Goal: Task Accomplishment & Management: Manage account settings

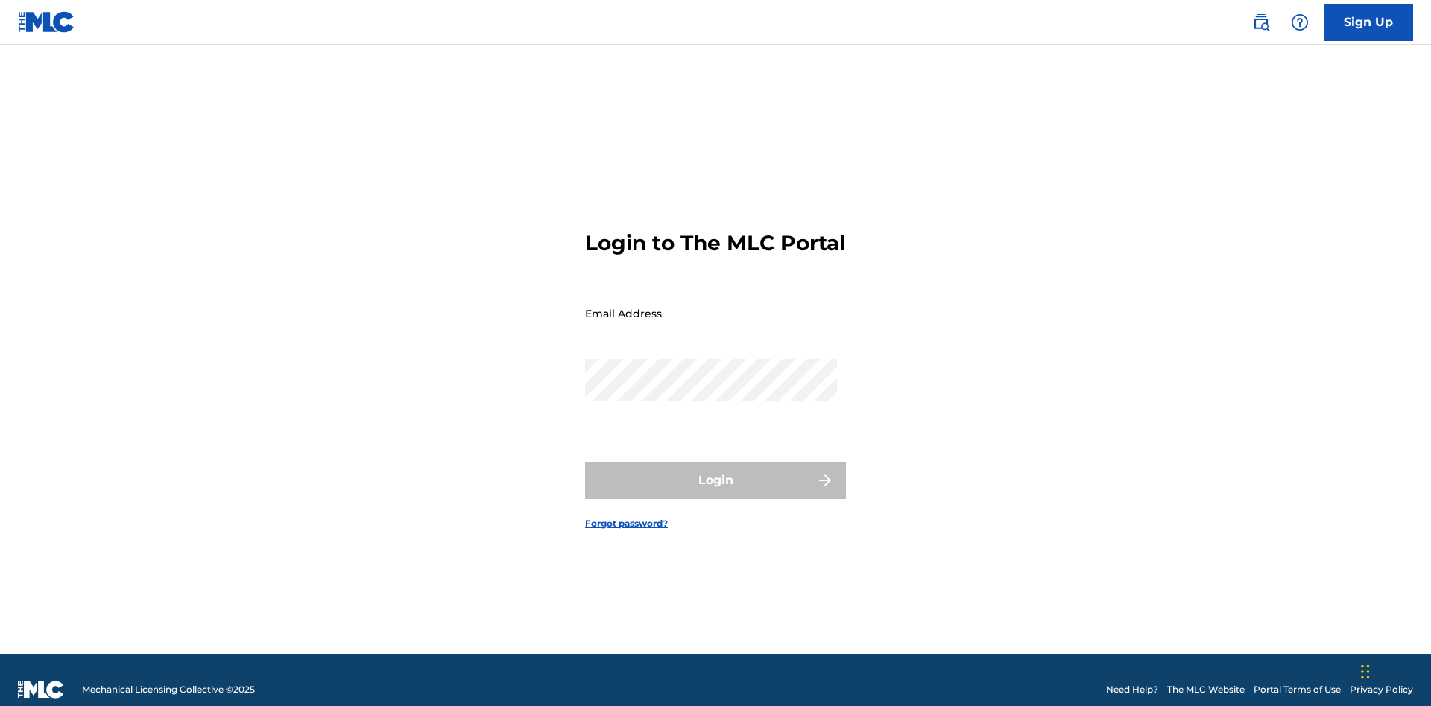
scroll to position [19, 0]
click at [711, 306] on input "Email Address" at bounding box center [711, 313] width 252 height 42
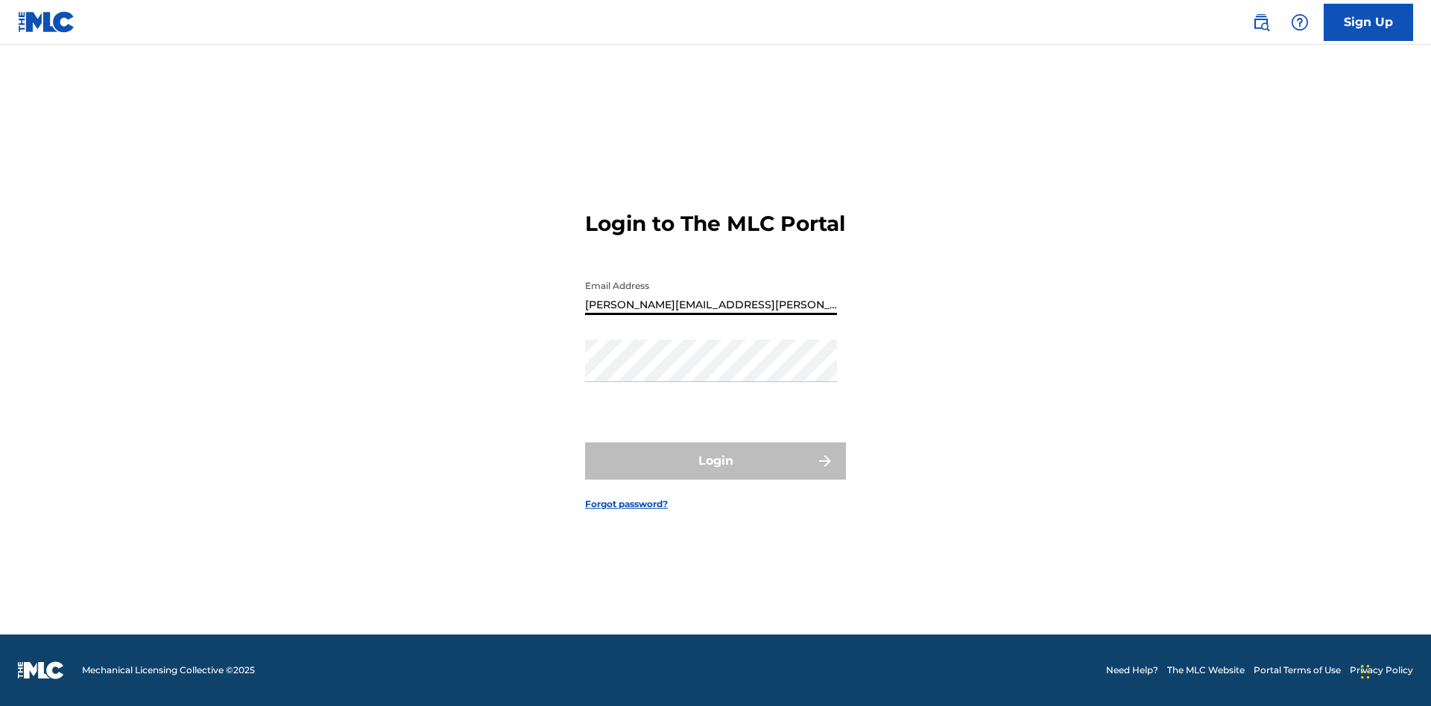
type input "[PERSON_NAME][EMAIL_ADDRESS][PERSON_NAME][DOMAIN_NAME]"
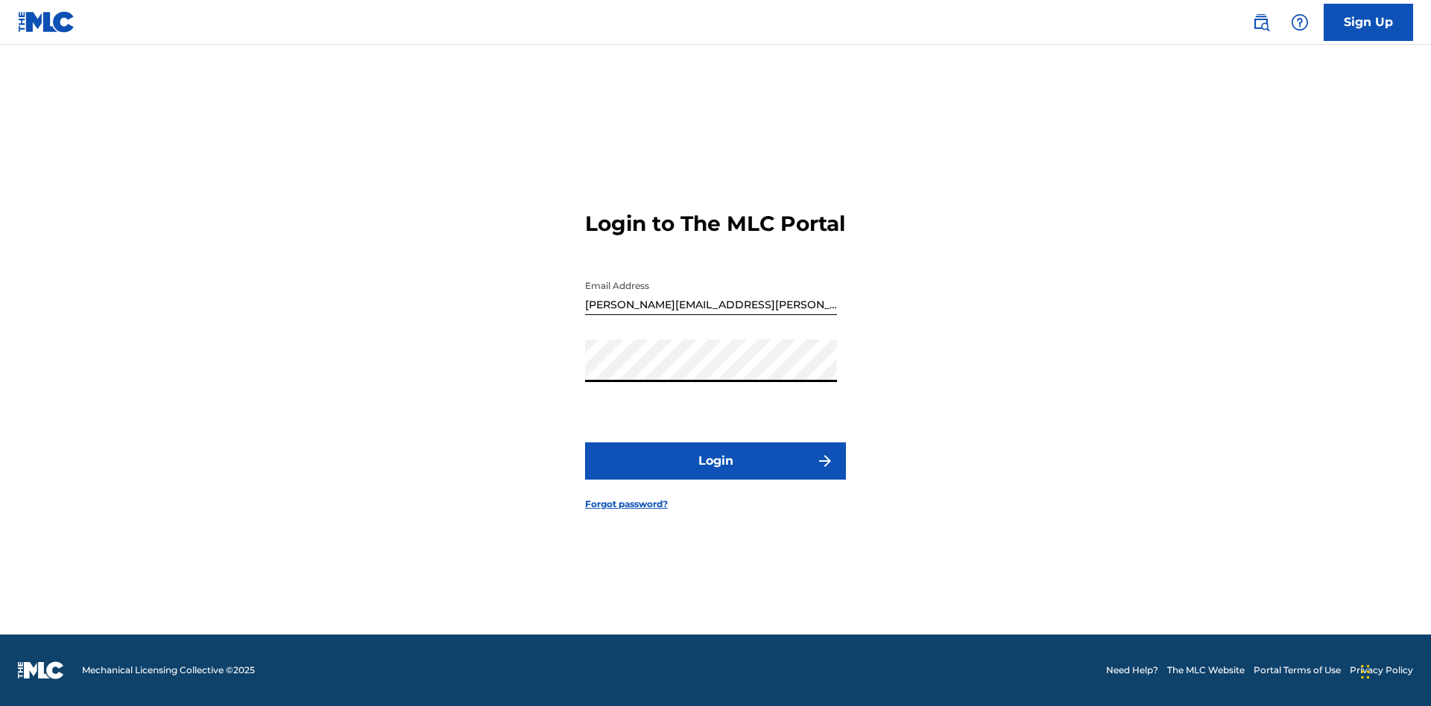
click at [715, 474] on button "Login" at bounding box center [715, 461] width 261 height 37
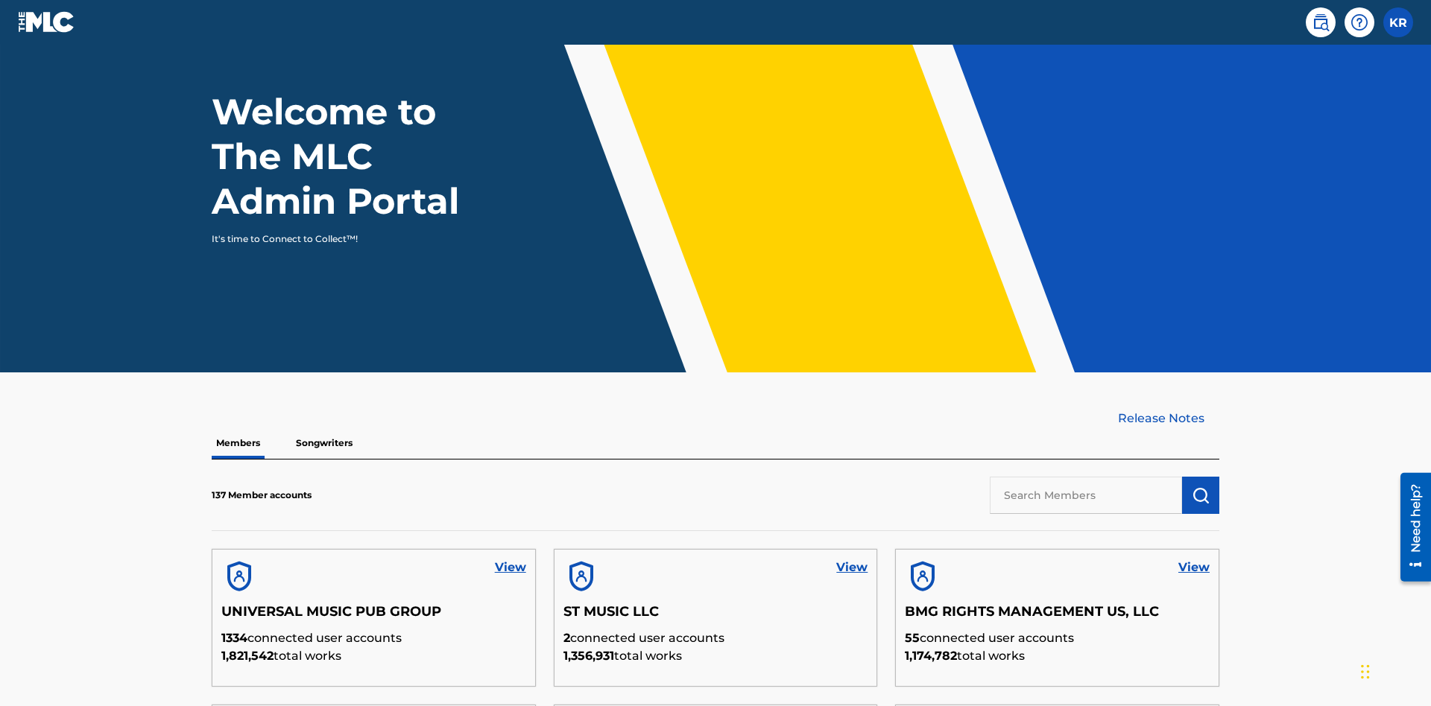
click at [1086, 477] on input "text" at bounding box center [1086, 495] width 192 height 37
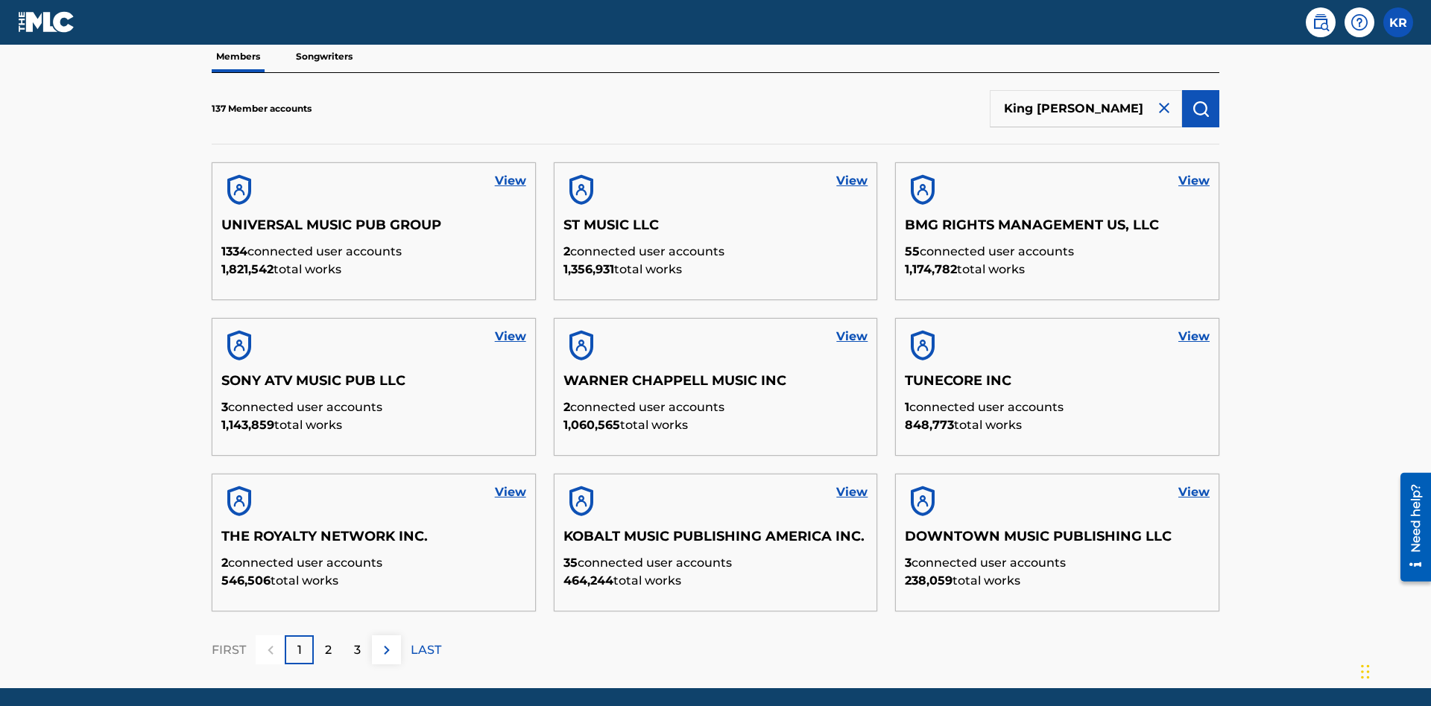
type input "King [PERSON_NAME]"
click at [1201, 100] on img "submit" at bounding box center [1201, 109] width 18 height 18
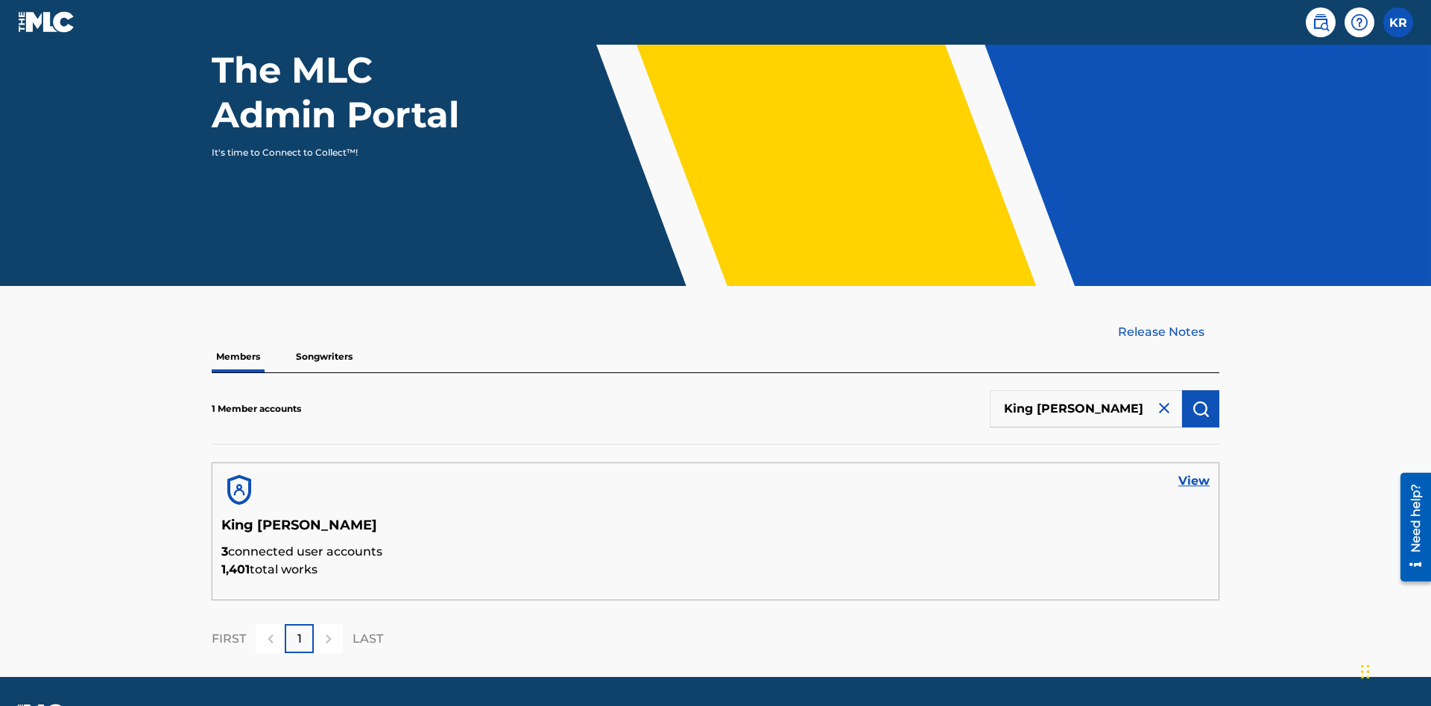
click at [1194, 472] on link "View" at bounding box center [1193, 481] width 31 height 18
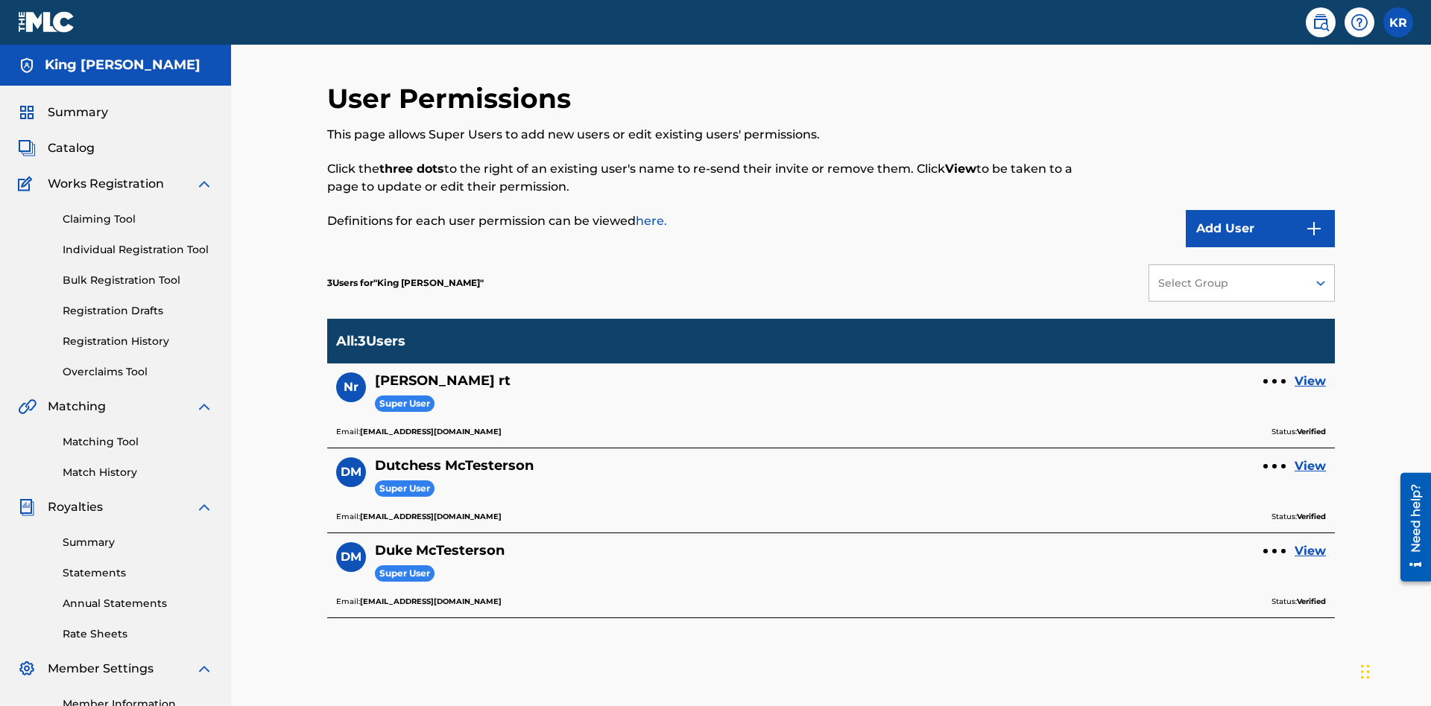
click at [1260, 210] on button "Add User" at bounding box center [1260, 228] width 149 height 37
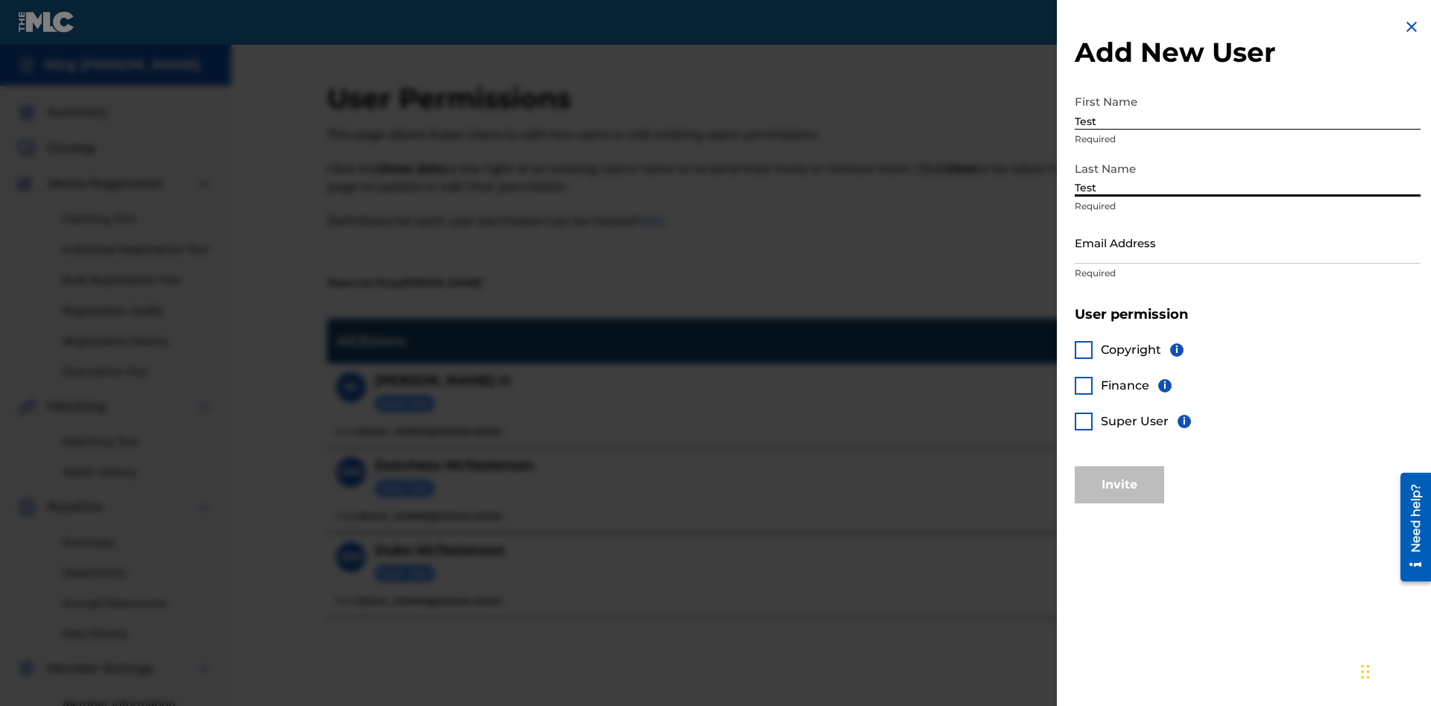
type input "Test"
click at [1248, 242] on input "Email Address" at bounding box center [1248, 242] width 346 height 42
type input "[EMAIL_ADDRESS][DOMAIN_NAME]"
